Goal: Use online tool/utility: Use online tool/utility

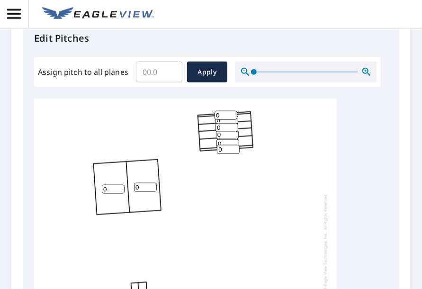
scroll to position [383, 0]
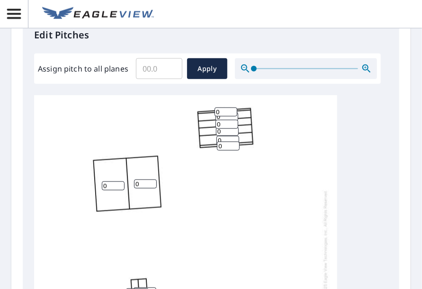
click at [222, 145] on input "0" at bounding box center [228, 146] width 23 height 9
type input "6"
click at [220, 131] on input "0" at bounding box center [227, 131] width 23 height 9
type input "1"
click at [221, 123] on input "0" at bounding box center [227, 124] width 23 height 9
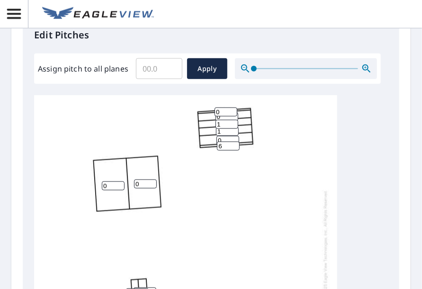
scroll to position [335, 0]
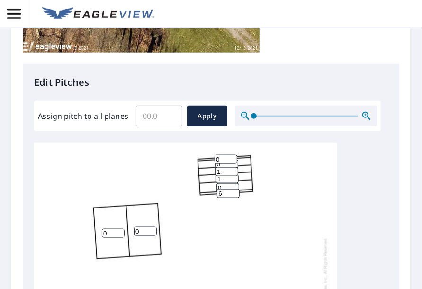
type input "1"
click at [209, 164] on div "0 0 0 1 0 1 0 0 6 0 0 0 0" at bounding box center [185, 292] width 303 height 298
click at [210, 164] on div "0 0 0 1 0 1 0 0 6 0 0 0 0" at bounding box center [185, 292] width 303 height 298
click at [242, 162] on div "0 0 0 1 0 1 0 0 6 0 0 0 0" at bounding box center [185, 292] width 303 height 298
click at [213, 165] on div "0 0 0 1 0 1 0 0 6 0 0 0 0" at bounding box center [185, 292] width 303 height 298
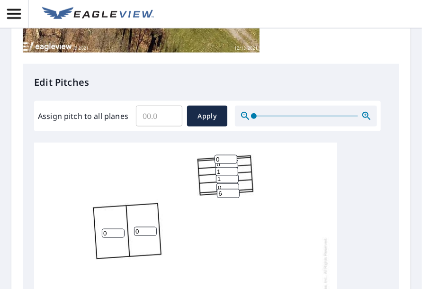
click at [224, 157] on input "0" at bounding box center [226, 159] width 23 height 9
type input "6"
click at [274, 181] on div "0 0 0 1 0 1 0 0 6 6 0 0 0" at bounding box center [185, 292] width 303 height 298
click at [251, 185] on div "0 0 0 1 0 1 0 0 6 6 0 0 0" at bounding box center [185, 292] width 303 height 298
type input "0"
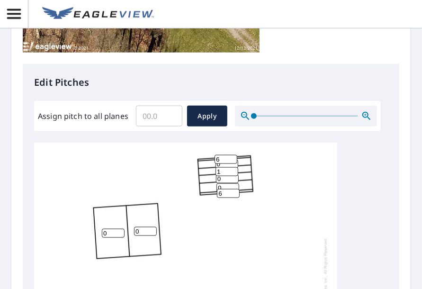
click at [231, 180] on input "0" at bounding box center [227, 178] width 23 height 9
click at [168, 162] on div "0 0 0 0 0 1 0 0 6 6 0 0 0" at bounding box center [185, 292] width 303 height 298
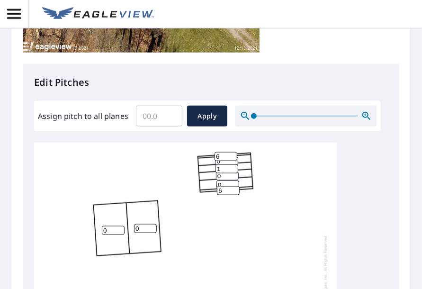
scroll to position [0, 0]
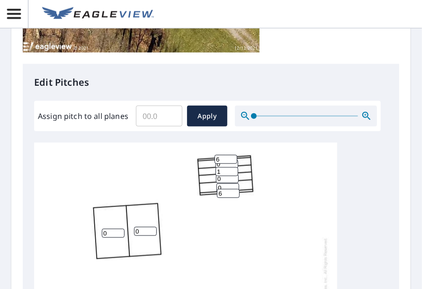
drag, startPoint x: 227, startPoint y: 158, endPoint x: 214, endPoint y: 158, distance: 12.3
click at [214, 158] on div "0 0 0 0 0 1 0 0 6 6 0 0 0" at bounding box center [185, 292] width 303 height 298
click at [233, 162] on input "5" at bounding box center [226, 159] width 23 height 9
click at [233, 162] on input "4" at bounding box center [226, 159] width 23 height 9
click at [233, 162] on input "3" at bounding box center [226, 159] width 23 height 9
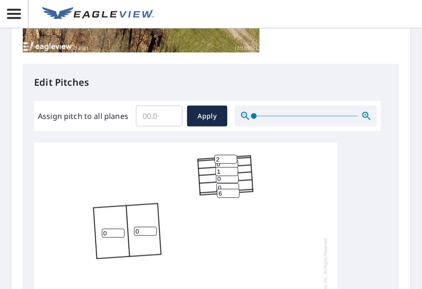
click at [232, 161] on input "2" at bounding box center [226, 159] width 23 height 9
click at [232, 161] on input "1" at bounding box center [226, 159] width 23 height 9
type input "0"
click at [232, 161] on input "0" at bounding box center [226, 159] width 23 height 9
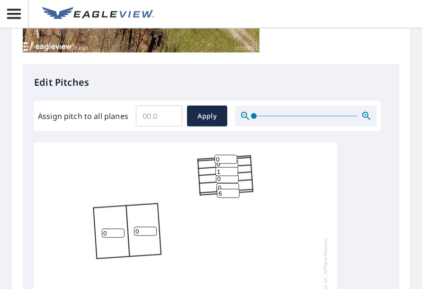
click at [228, 165] on input "0" at bounding box center [227, 164] width 23 height 9
click at [234, 164] on input "0" at bounding box center [227, 164] width 23 height 9
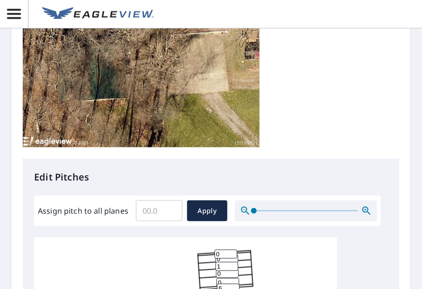
scroll to position [335, 0]
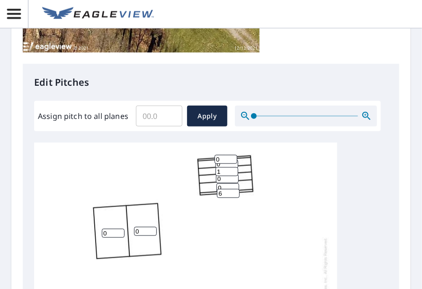
click at [208, 164] on div "0 0 0 0 0 1 0 0 6 0 0 0 0" at bounding box center [185, 292] width 303 height 298
click at [219, 165] on input "0" at bounding box center [227, 164] width 23 height 9
click at [220, 164] on input "0" at bounding box center [227, 164] width 23 height 9
type input "4"
type input "6"
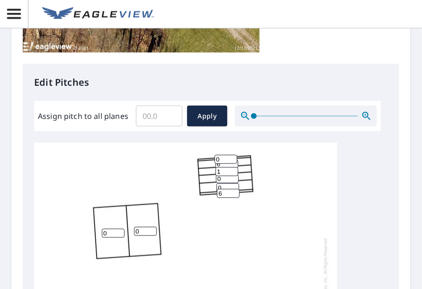
click at [221, 172] on input "1" at bounding box center [227, 171] width 23 height 9
type input "1"
click at [227, 179] on input "0" at bounding box center [227, 178] width 23 height 9
type input "1"
click at [226, 186] on input "0" at bounding box center [228, 187] width 23 height 9
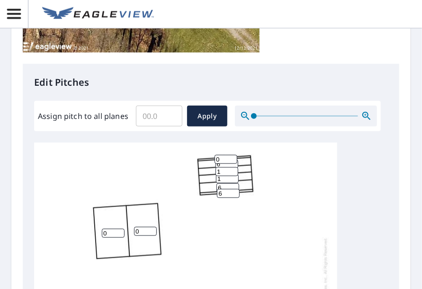
type input "6"
click at [228, 193] on input "6" at bounding box center [228, 193] width 23 height 9
type input "1"
click at [212, 230] on div "0 0 6 1 6 1 0 0 1 0 0 0 0" at bounding box center [185, 292] width 303 height 298
click at [220, 160] on input "0" at bounding box center [226, 159] width 23 height 9
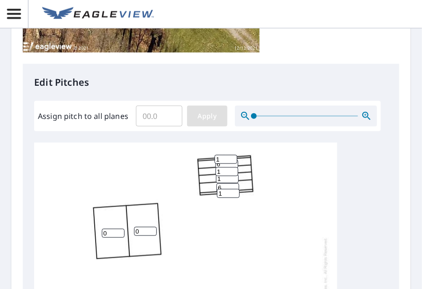
type input "1"
click at [209, 114] on span "Apply" at bounding box center [207, 116] width 25 height 12
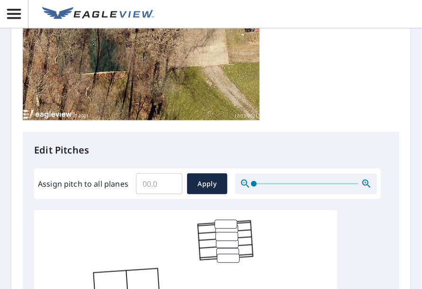
scroll to position [298, 0]
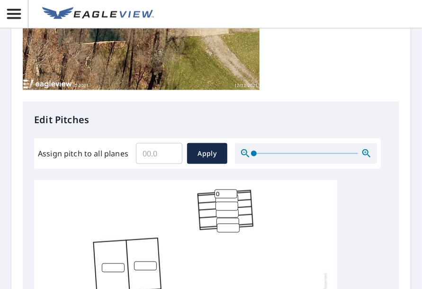
type input "0"
click at [230, 190] on input "0" at bounding box center [226, 194] width 23 height 9
type input "1"
click at [228, 194] on input "number" at bounding box center [227, 198] width 23 height 9
type input "6"
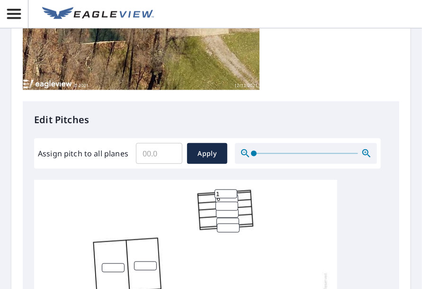
click at [228, 202] on input "number" at bounding box center [227, 206] width 23 height 9
type input "1"
click at [227, 209] on input "number" at bounding box center [227, 213] width 23 height 9
type input "1"
click at [228, 218] on input "number" at bounding box center [228, 222] width 23 height 9
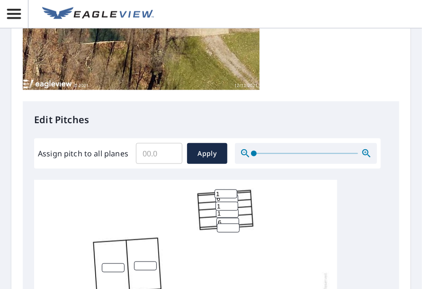
type input "6"
click at [228, 224] on input "number" at bounding box center [228, 228] width 23 height 9
type input "1"
click at [114, 264] on input "number" at bounding box center [113, 268] width 23 height 9
click at [120, 264] on input "1" at bounding box center [113, 268] width 23 height 9
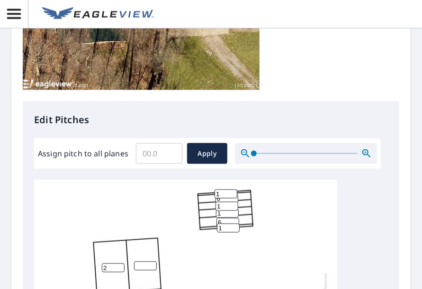
click at [120, 264] on input "2" at bounding box center [113, 268] width 23 height 9
click at [120, 264] on input "3" at bounding box center [113, 268] width 23 height 9
click at [120, 264] on input "4" at bounding box center [113, 268] width 23 height 9
click at [120, 264] on input "5" at bounding box center [113, 268] width 23 height 9
click at [120, 264] on input "6" at bounding box center [113, 268] width 23 height 9
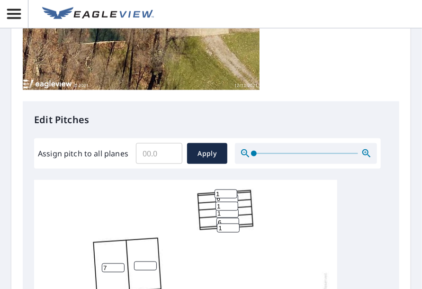
click at [120, 264] on input "7" at bounding box center [113, 268] width 23 height 9
click at [119, 264] on input "6" at bounding box center [113, 268] width 23 height 9
type input "5"
click at [119, 264] on input "5" at bounding box center [113, 268] width 23 height 9
click at [142, 262] on input "number" at bounding box center [145, 266] width 23 height 9
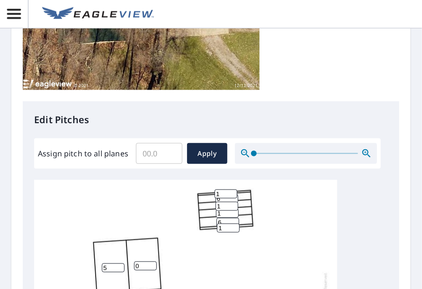
click at [154, 262] on input "0" at bounding box center [145, 266] width 23 height 9
click at [153, 262] on input "1" at bounding box center [145, 266] width 23 height 9
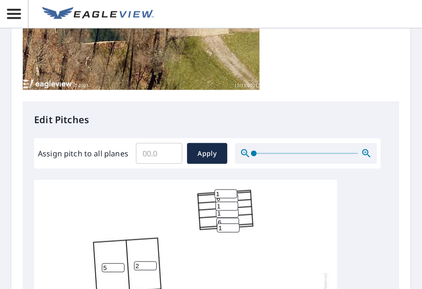
click at [153, 262] on input "2" at bounding box center [145, 266] width 23 height 9
click at [153, 262] on input "3" at bounding box center [145, 266] width 23 height 9
click at [153, 262] on input "4" at bounding box center [145, 266] width 23 height 9
type input "5"
click at [153, 262] on input "5" at bounding box center [145, 266] width 23 height 9
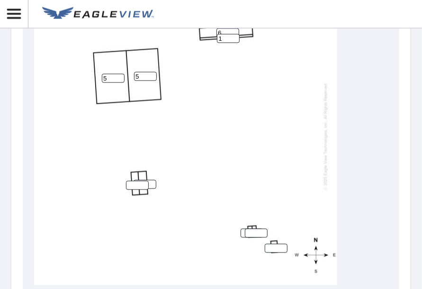
scroll to position [535, 0]
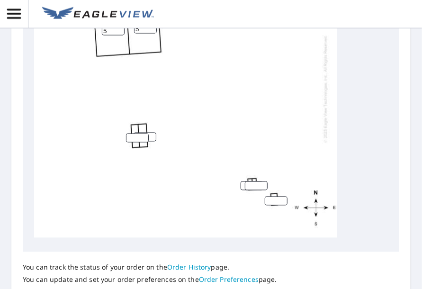
click at [136, 134] on input "number" at bounding box center [137, 138] width 23 height 9
type input "0"
click at [252, 182] on input "number" at bounding box center [256, 186] width 23 height 9
type input "0"
click at [272, 197] on input "number" at bounding box center [276, 201] width 23 height 9
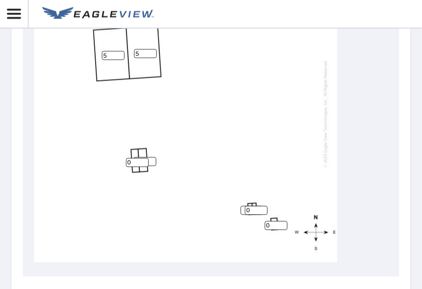
scroll to position [525, 0]
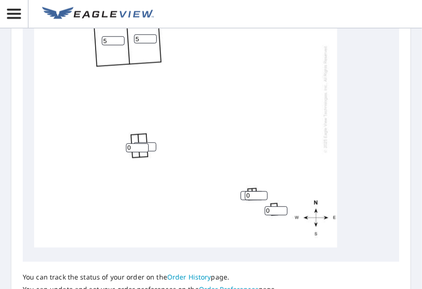
type input "0"
click at [150, 143] on input "1" at bounding box center [145, 147] width 23 height 9
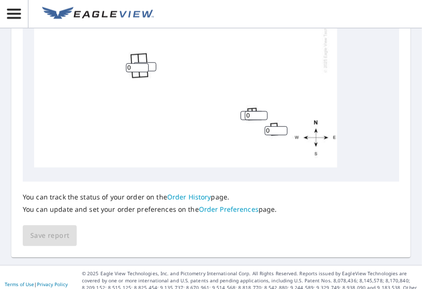
scroll to position [620, 0]
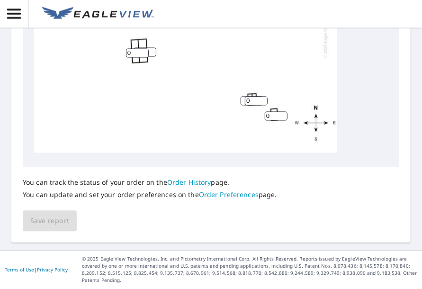
type input "10"
click at [142, 137] on div "5 5 6 1 6 1 10 0 1 1 0 0" at bounding box center [185, 4] width 303 height 298
click at [243, 105] on input "number" at bounding box center [252, 104] width 23 height 9
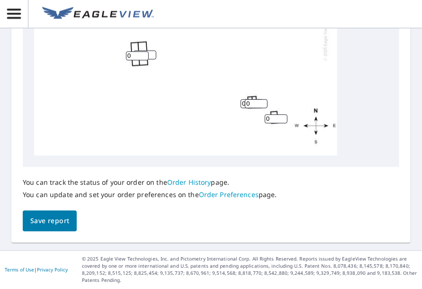
type input "0"
click at [58, 224] on span "Save report" at bounding box center [49, 222] width 39 height 12
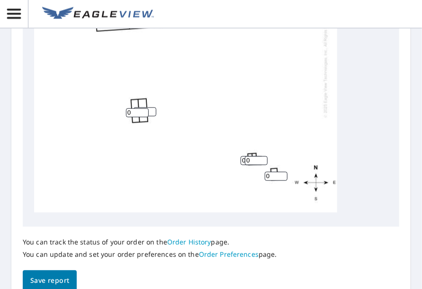
scroll to position [654, 0]
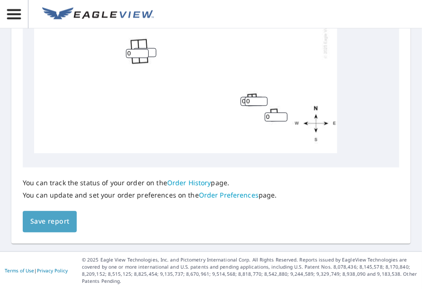
click at [55, 224] on span "Save report" at bounding box center [49, 222] width 39 height 12
